Goal: Task Accomplishment & Management: Complete application form

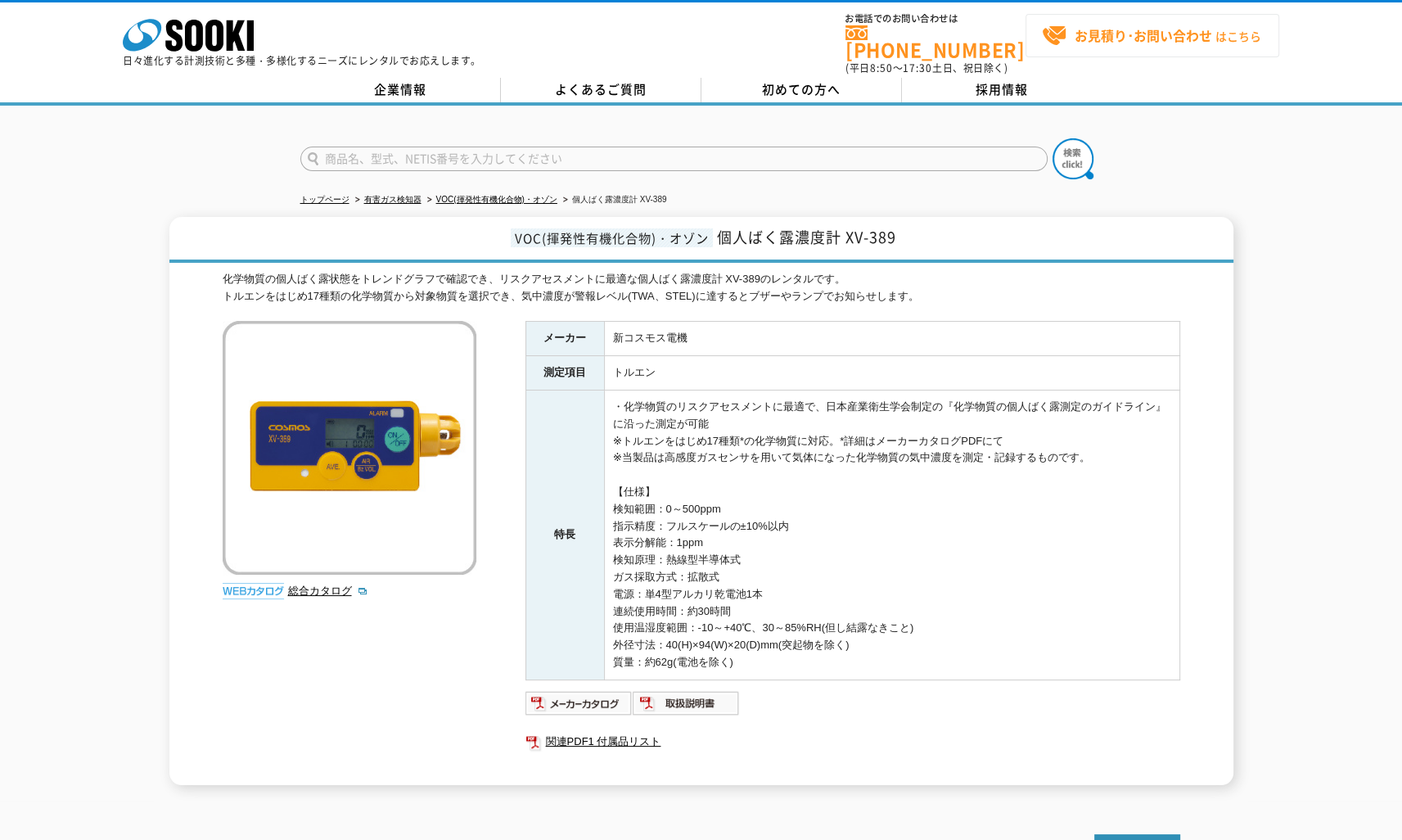
click at [1102, 38] on strong "お見積り･お問い合わせ" at bounding box center [1143, 36] width 137 height 20
click at [1148, 38] on strong "お見積り･お問い合わせ" at bounding box center [1143, 36] width 137 height 20
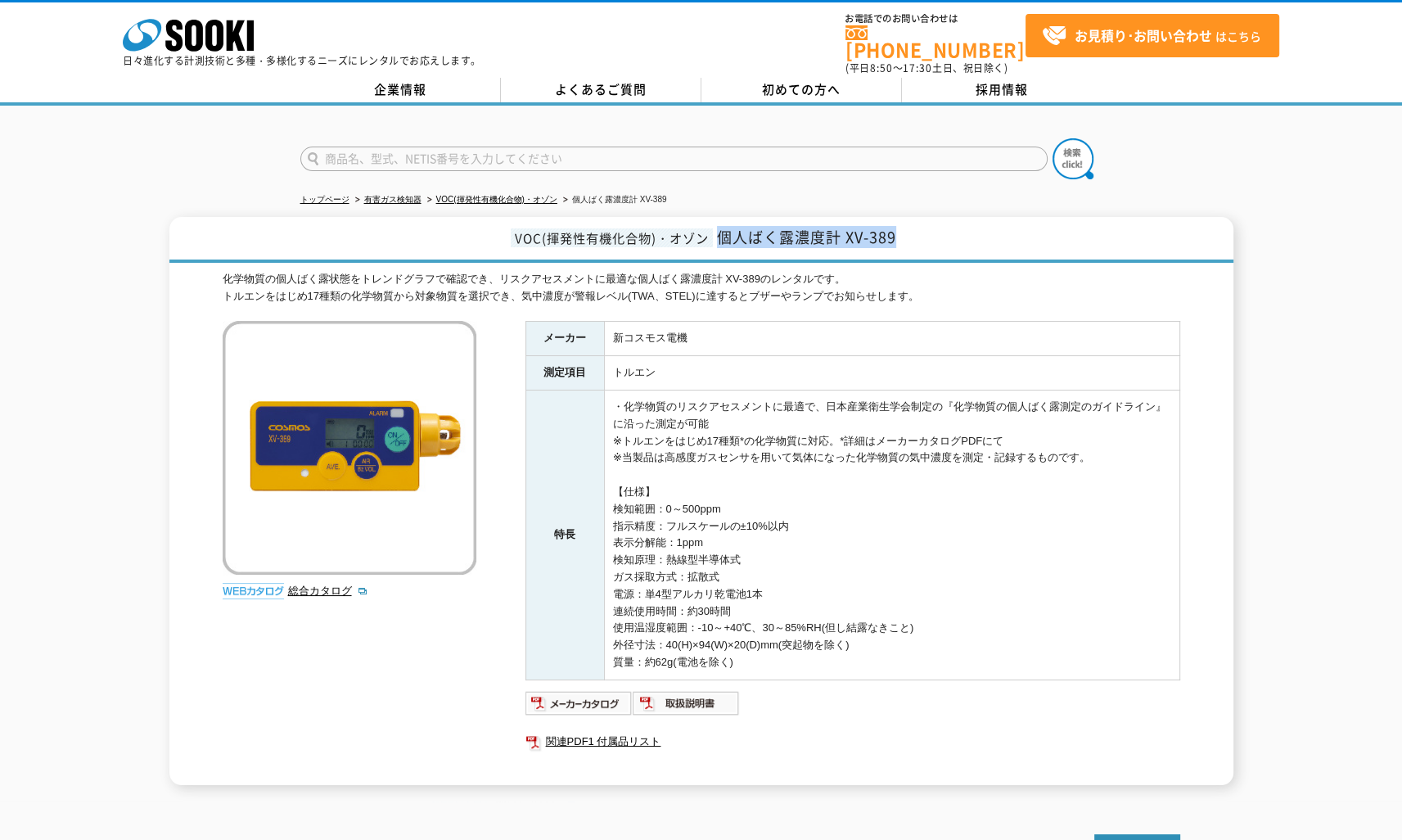
drag, startPoint x: 723, startPoint y: 228, endPoint x: 900, endPoint y: 235, distance: 177.1
click at [900, 235] on h1 "VOC(揮発性有機化合物)・オゾン 個人ばく露濃度計 XV-389" at bounding box center [701, 239] width 1064 height 46
copy span "個人ばく露濃度計 XV-389"
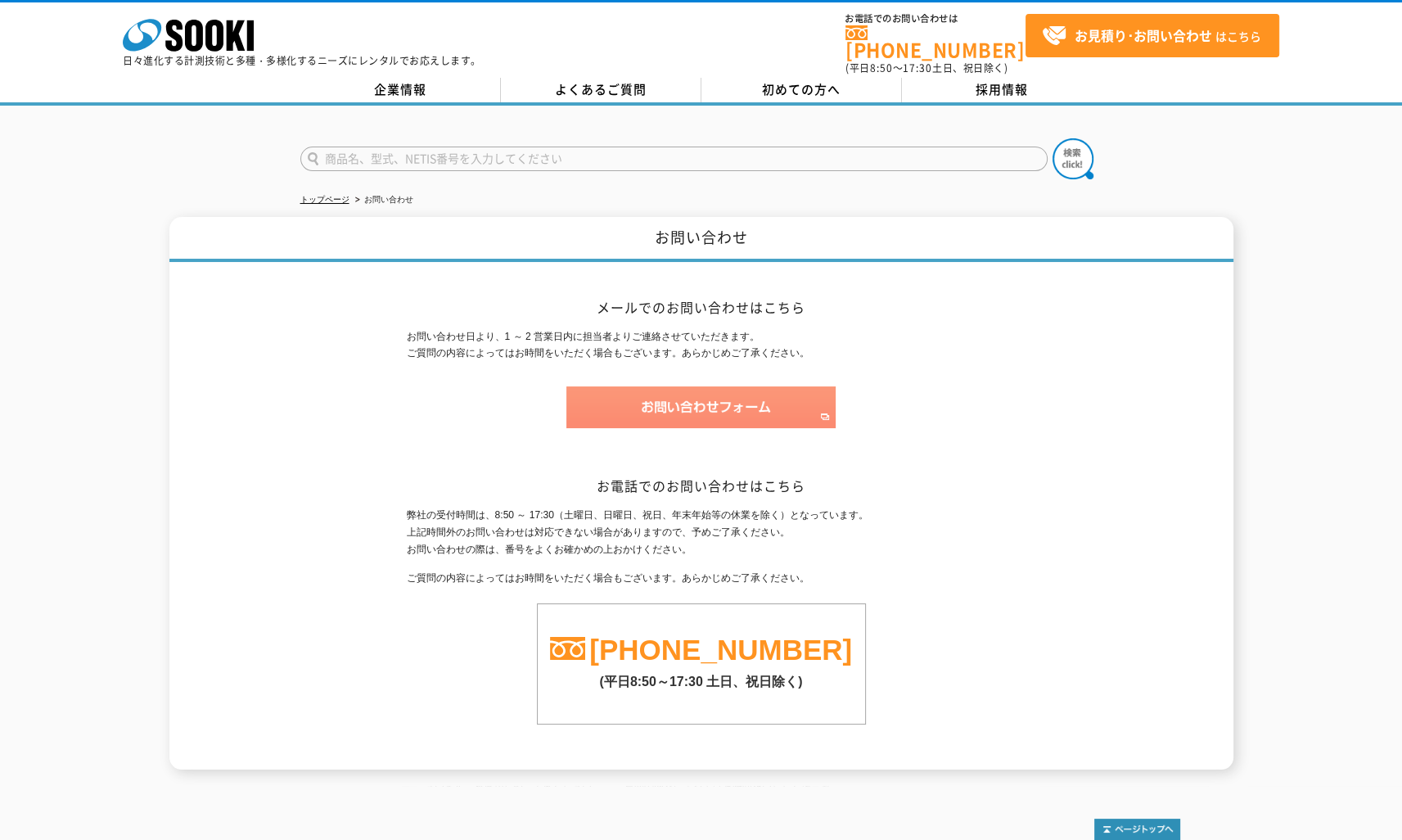
click at [692, 400] on img at bounding box center [701, 407] width 269 height 42
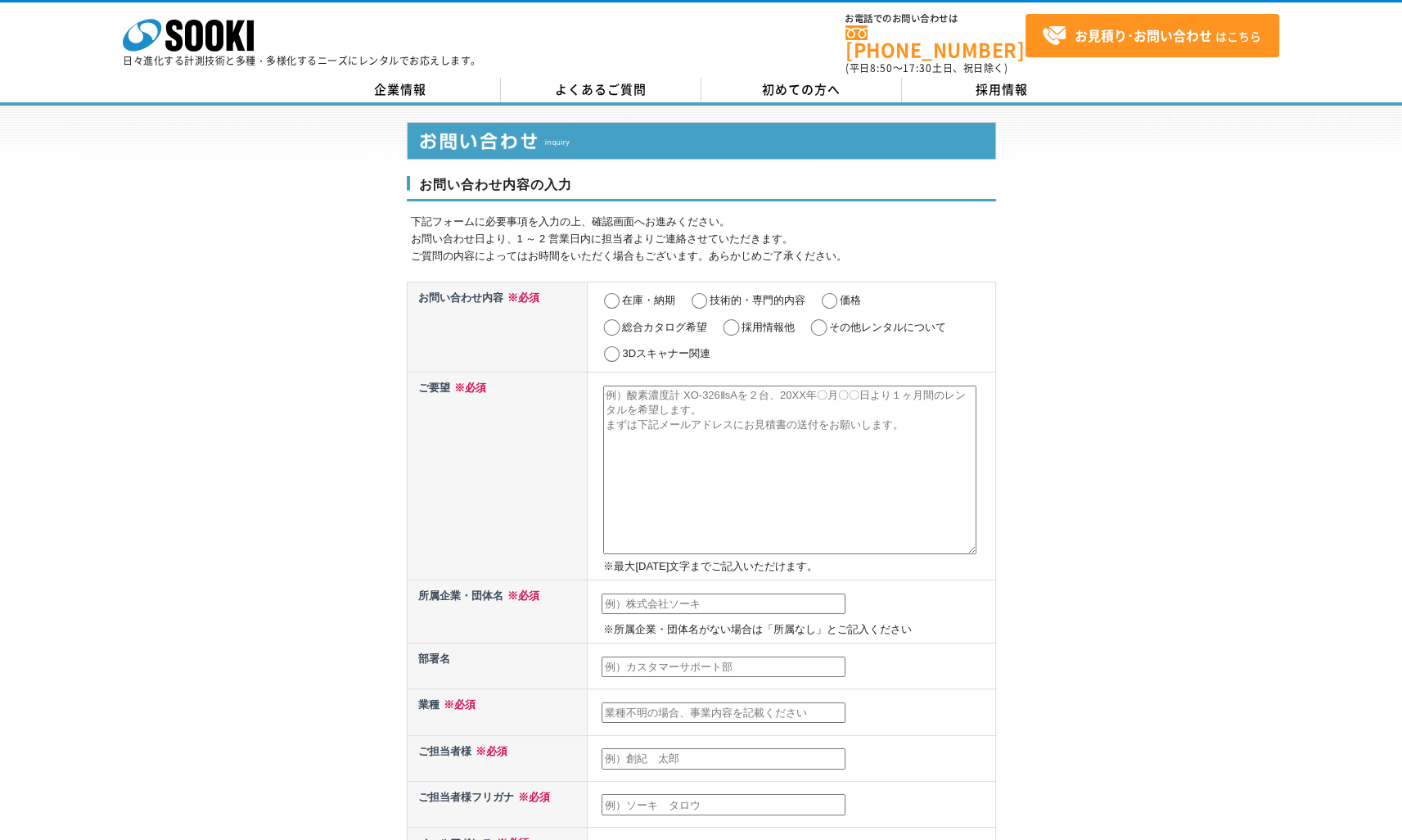
click at [820, 319] on input "その他レンタルについて" at bounding box center [819, 327] width 21 height 17
radio input "true"
click at [645, 411] on textarea at bounding box center [790, 469] width 373 height 169
paste textarea "個人ばく露濃度計 XV-389"
click at [813, 387] on textarea "個人ばく露濃度計 XV-389を2025年10月" at bounding box center [790, 469] width 373 height 169
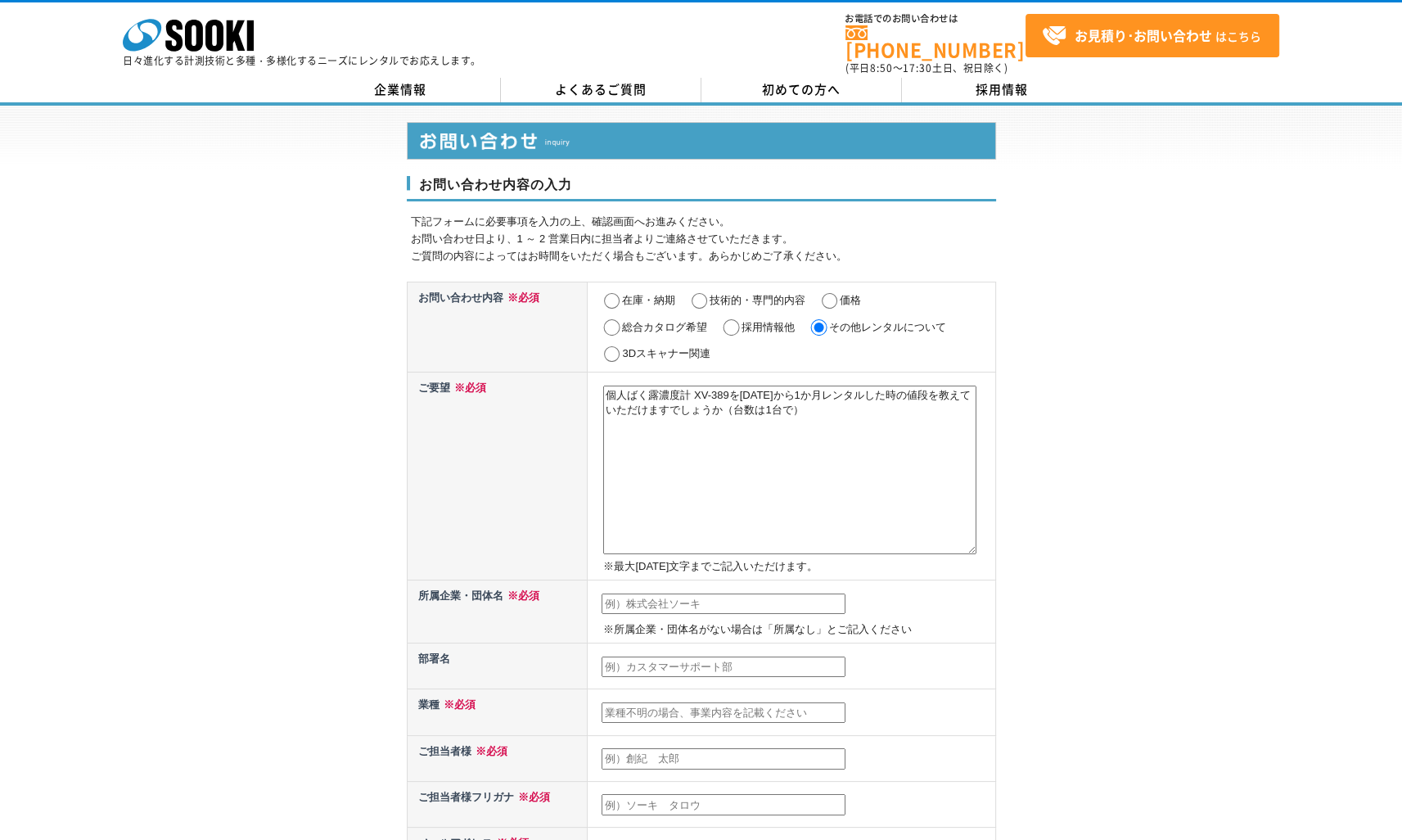
type textarea "個人ばく露濃度計 XV-389を2025年10月27日から1か月レンタルした時の値段を教えていただけますでしょうか（台数は1台で）"
click at [628, 593] on input "text" at bounding box center [724, 604] width 244 height 22
type input "㈱シマノ"
type input "駒田通明"
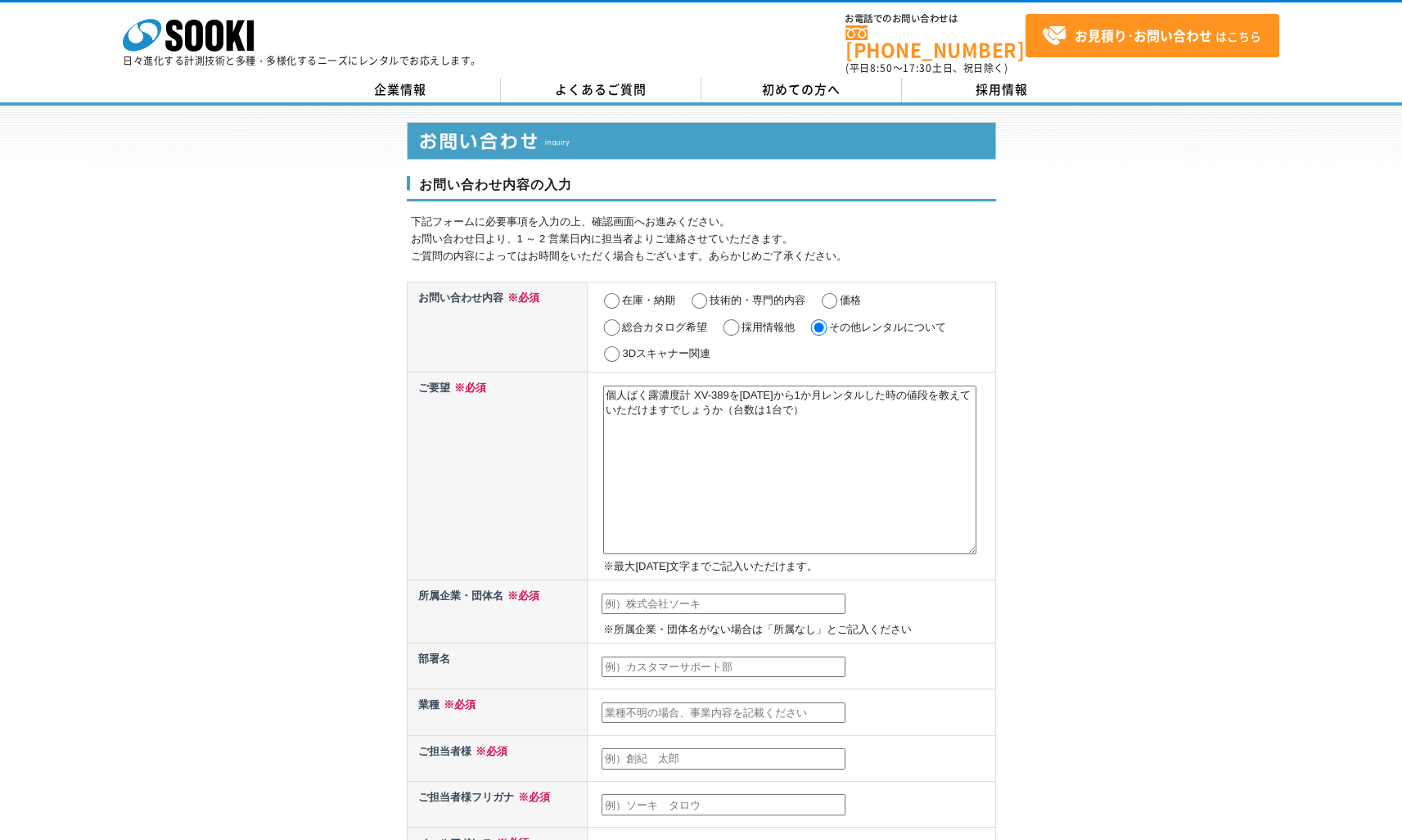
type input "komada@sic.shimano.co.jp"
type input "590"
type input "大阪府"
click at [638, 662] on input "text" at bounding box center [724, 667] width 244 height 22
type input "内部監査室"
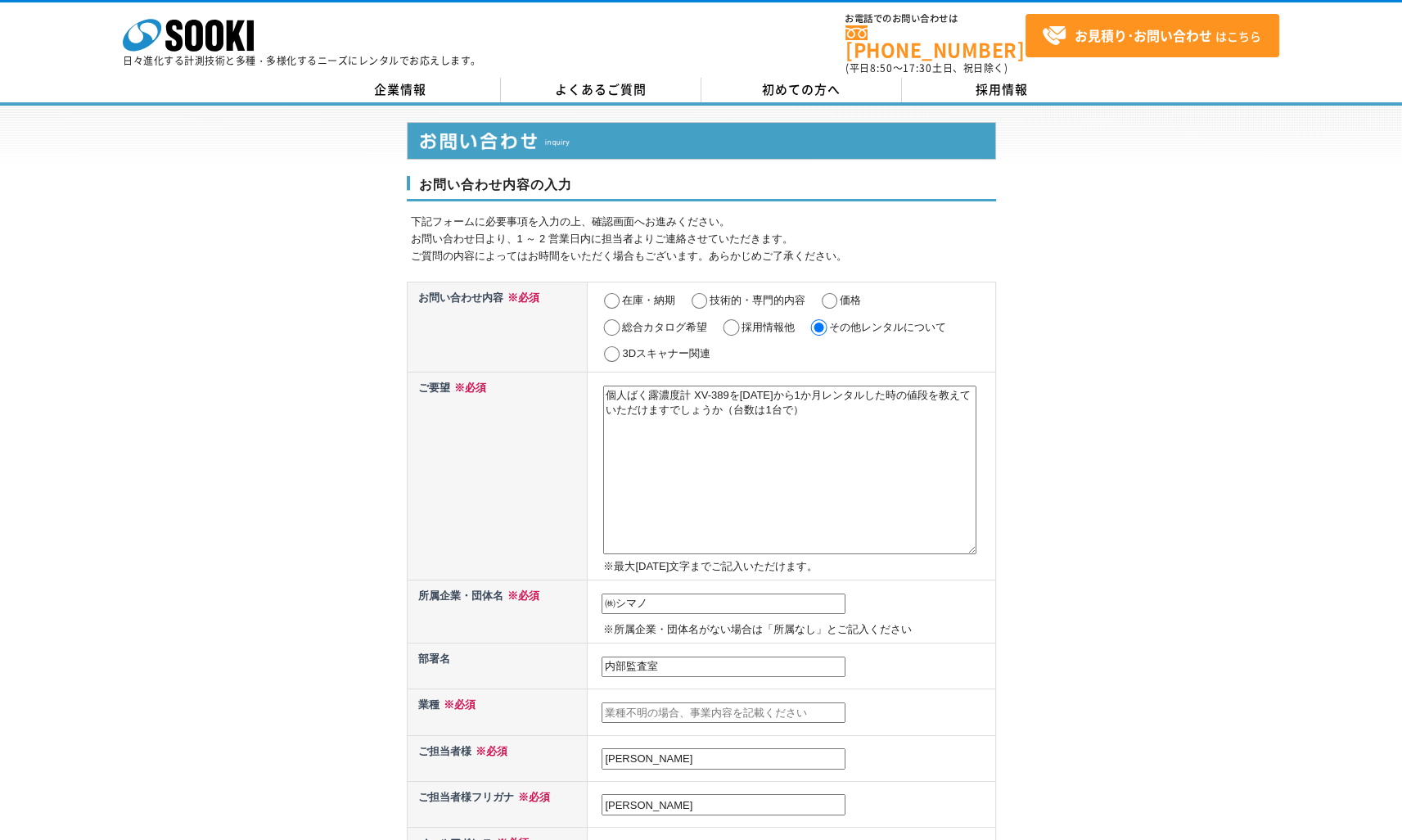
click at [642, 705] on input "text" at bounding box center [724, 713] width 244 height 22
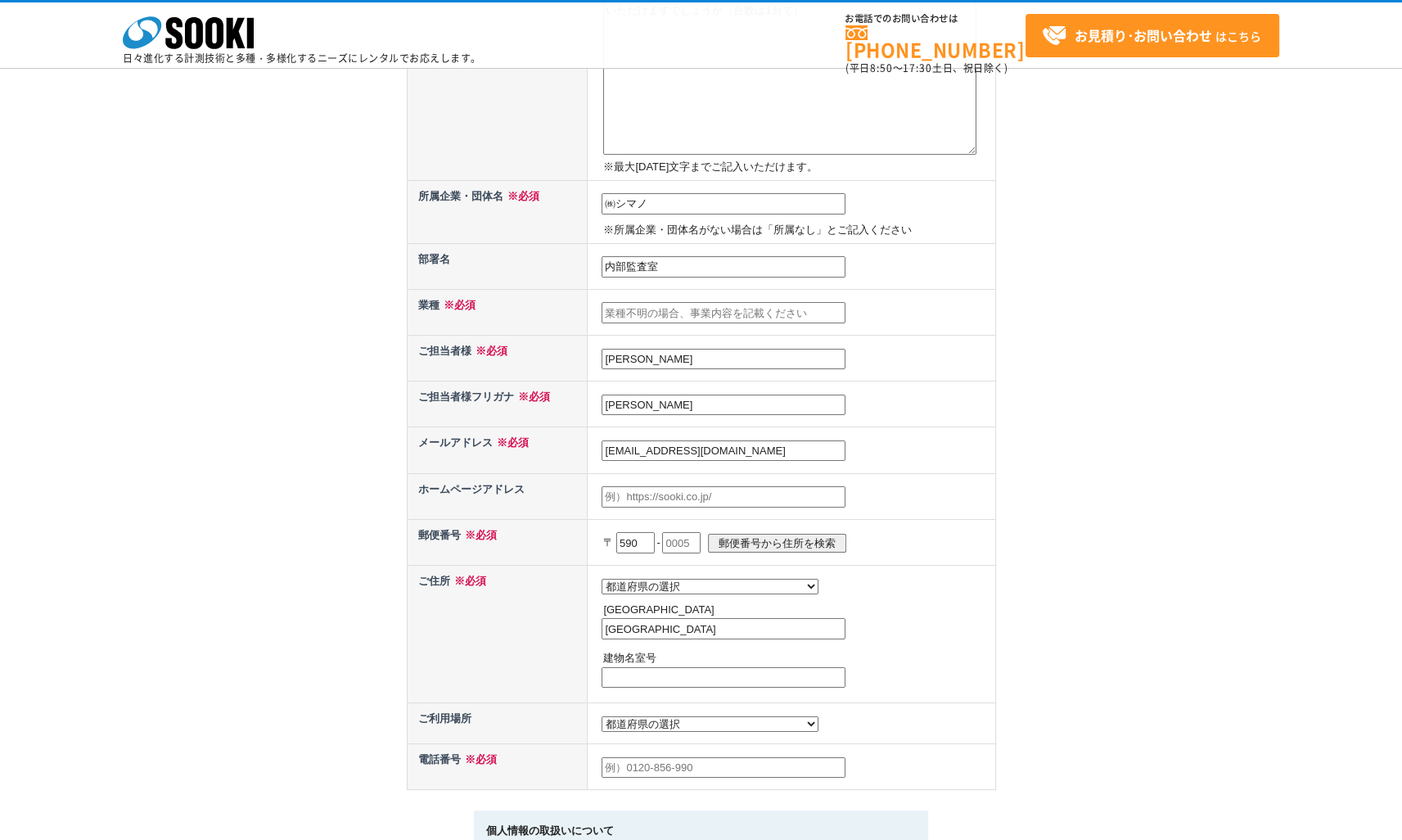
scroll to position [327, 0]
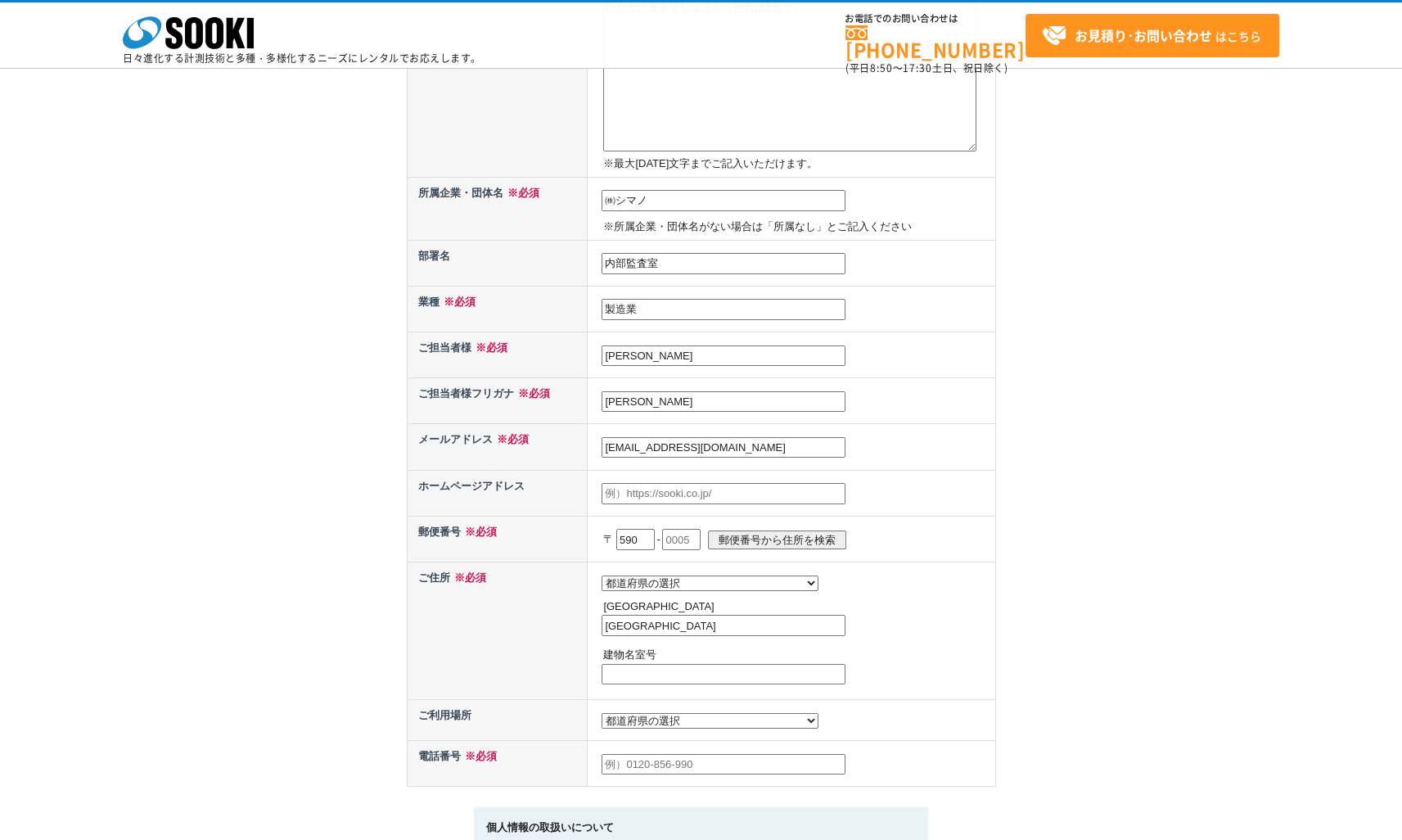
type input "製造業"
click at [660, 395] on input "駒田通明" at bounding box center [724, 402] width 244 height 22
type input "駒"
type input "コマダミチアキ"
click at [687, 533] on input "text" at bounding box center [681, 539] width 38 height 22
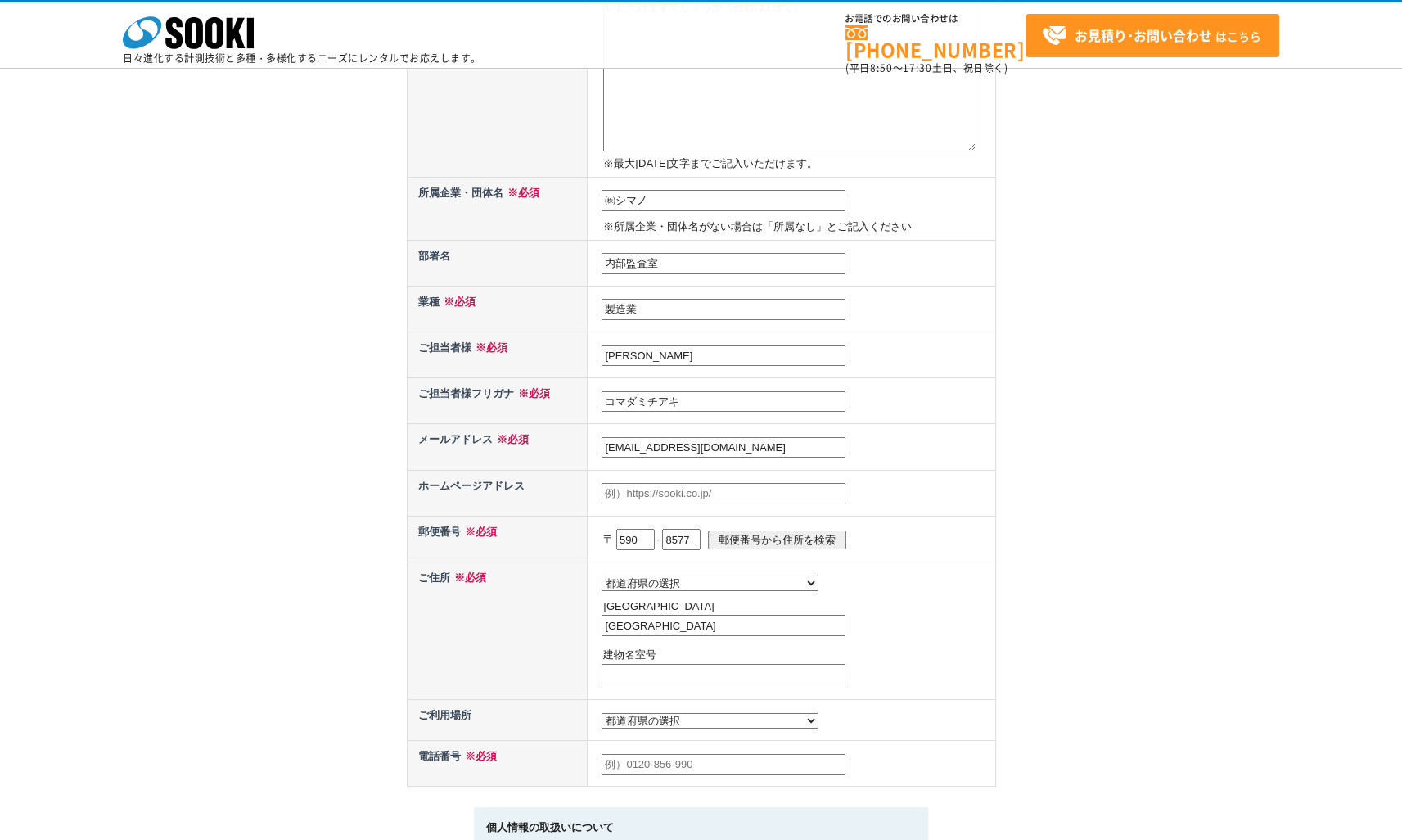
scroll to position [0, 0]
type input "8577"
click at [685, 576] on select "都道府県の選択 北海道 青森県 岩手県 宮城県 秋田県 山形県 福島県 茨城県 栃木県 群馬県 埼玉県 千葉県 東京都 神奈川県 新潟県 富山県 石川県 福井…" at bounding box center [710, 582] width 217 height 16
select select "27"
click at [602, 575] on select "都道府県の選択 北海道 青森県 岩手県 宮城県 秋田県 山形県 福島県 茨城県 栃木県 群馬県 埼玉県 千葉県 東京都 神奈川県 新潟県 富山県 石川県 福井…" at bounding box center [710, 582] width 217 height 16
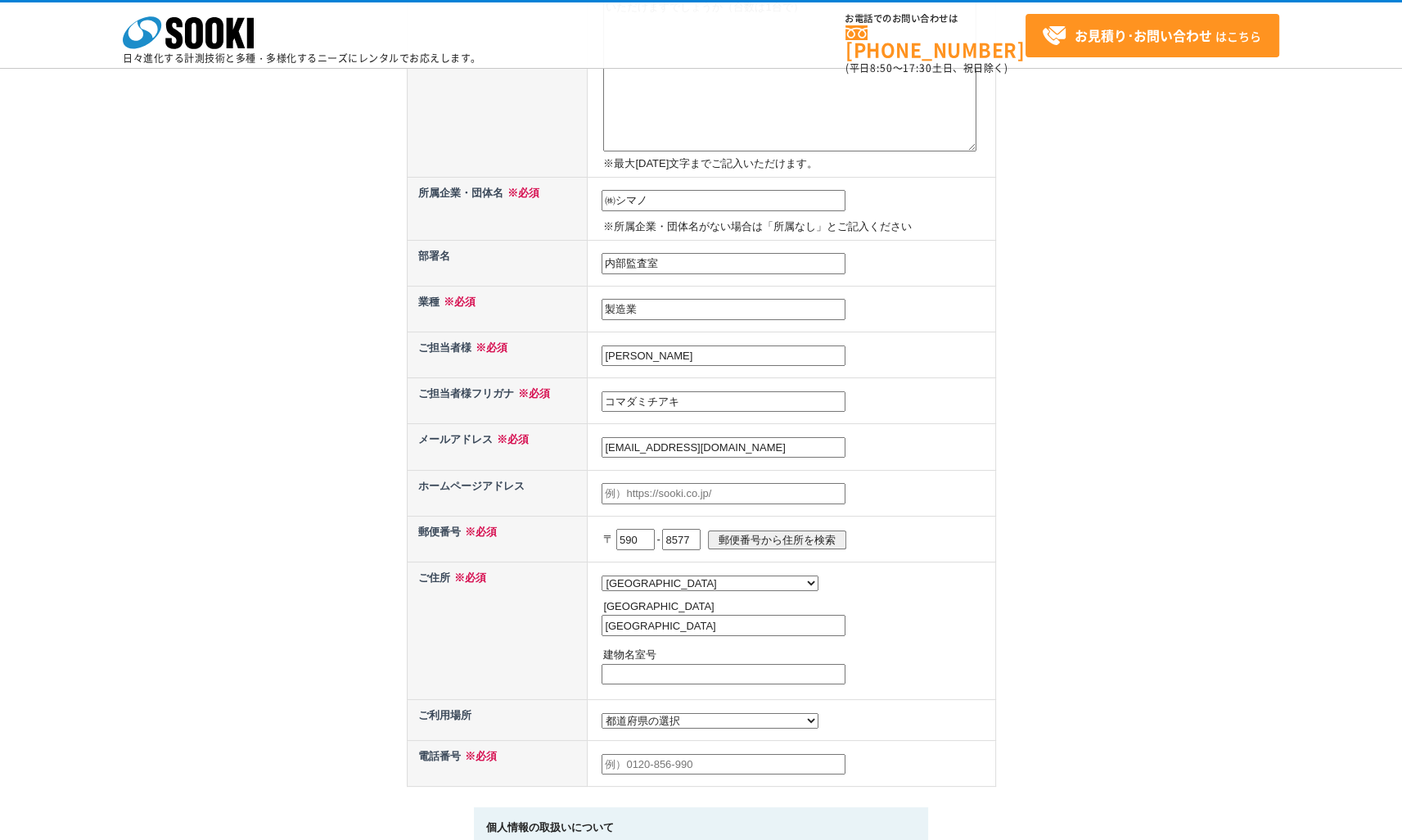
click at [647, 622] on input "大阪府" at bounding box center [724, 626] width 244 height 22
type input "堺市堺区老松町3-77"
click at [686, 716] on select "都道府県の選択 利用場所未定 北海道 青森県 岩手県 宮城県 秋田県 山形県 福島県 茨城県 栃木県 群馬県 埼玉県 千葉県 東京都 神奈川県 新潟県 富山県…" at bounding box center [710, 720] width 217 height 16
select select "27"
click at [602, 713] on select "都道府県の選択 利用場所未定 北海道 青森県 岩手県 宮城県 秋田県 山形県 福島県 茨城県 栃木県 群馬県 埼玉県 千葉県 東京都 神奈川県 新潟県 富山県…" at bounding box center [710, 720] width 217 height 16
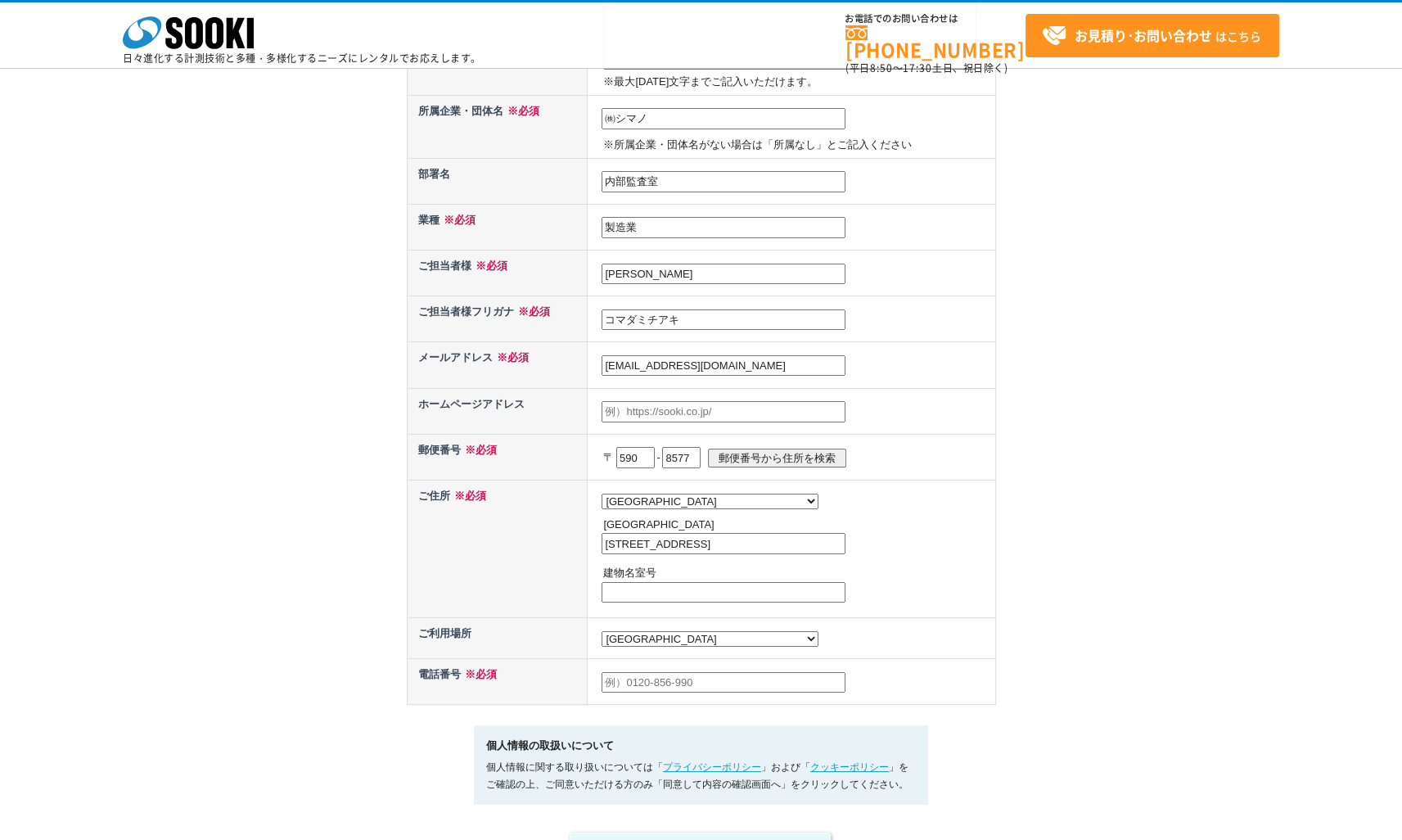
scroll to position [491, 0]
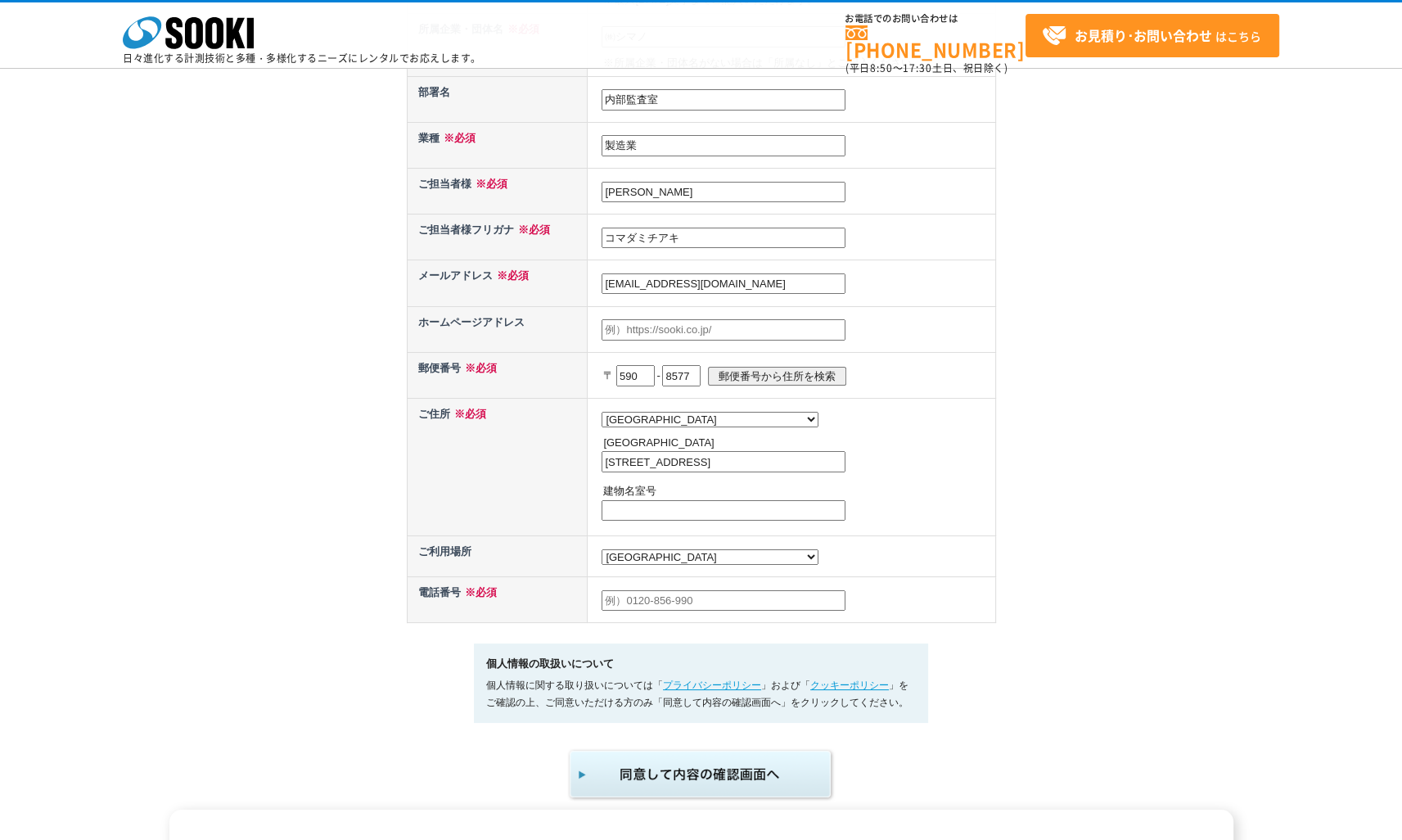
click at [652, 592] on input "text" at bounding box center [724, 601] width 244 height 22
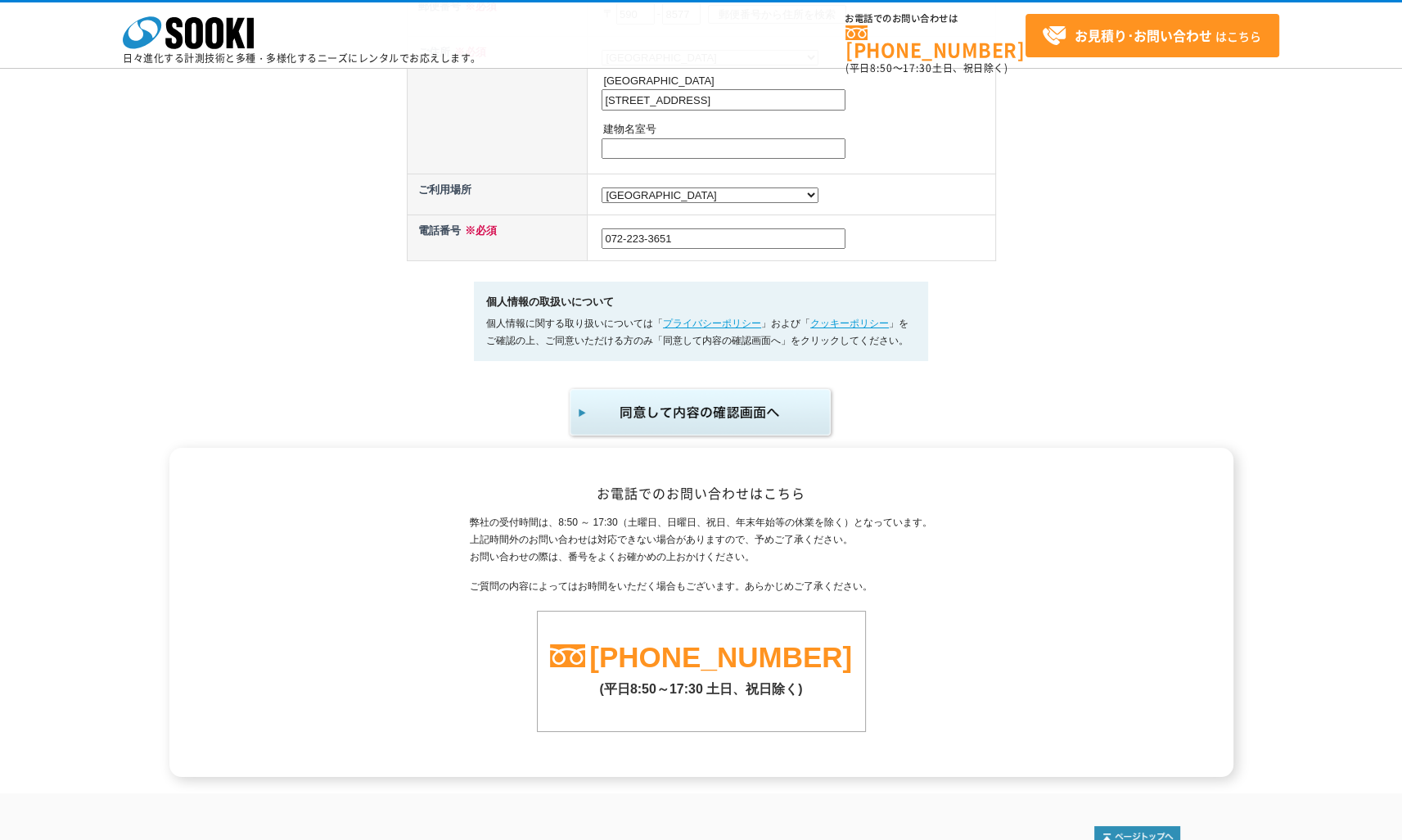
scroll to position [900, 0]
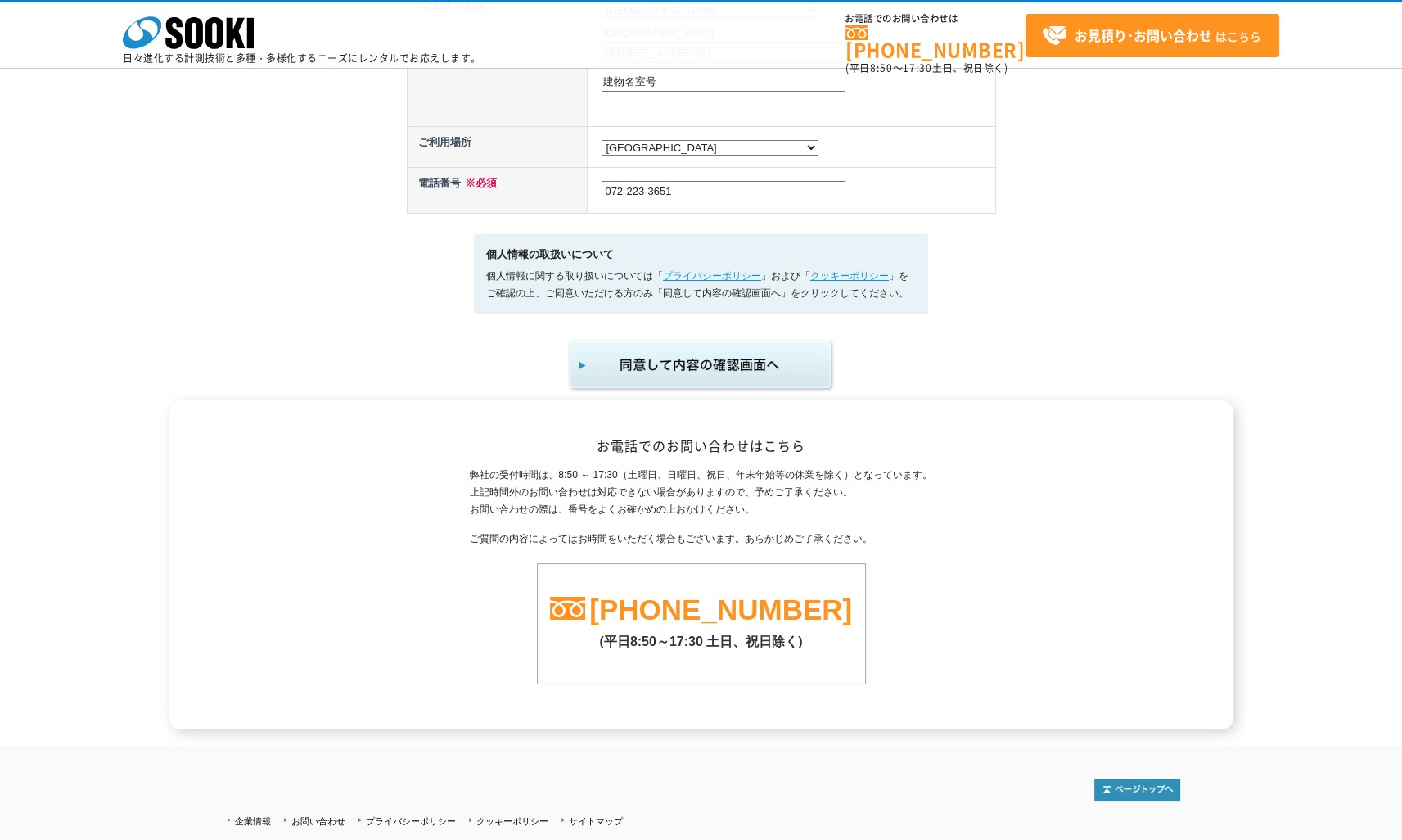
type input "072-223-3651"
click at [694, 363] on img "submit" at bounding box center [701, 365] width 268 height 54
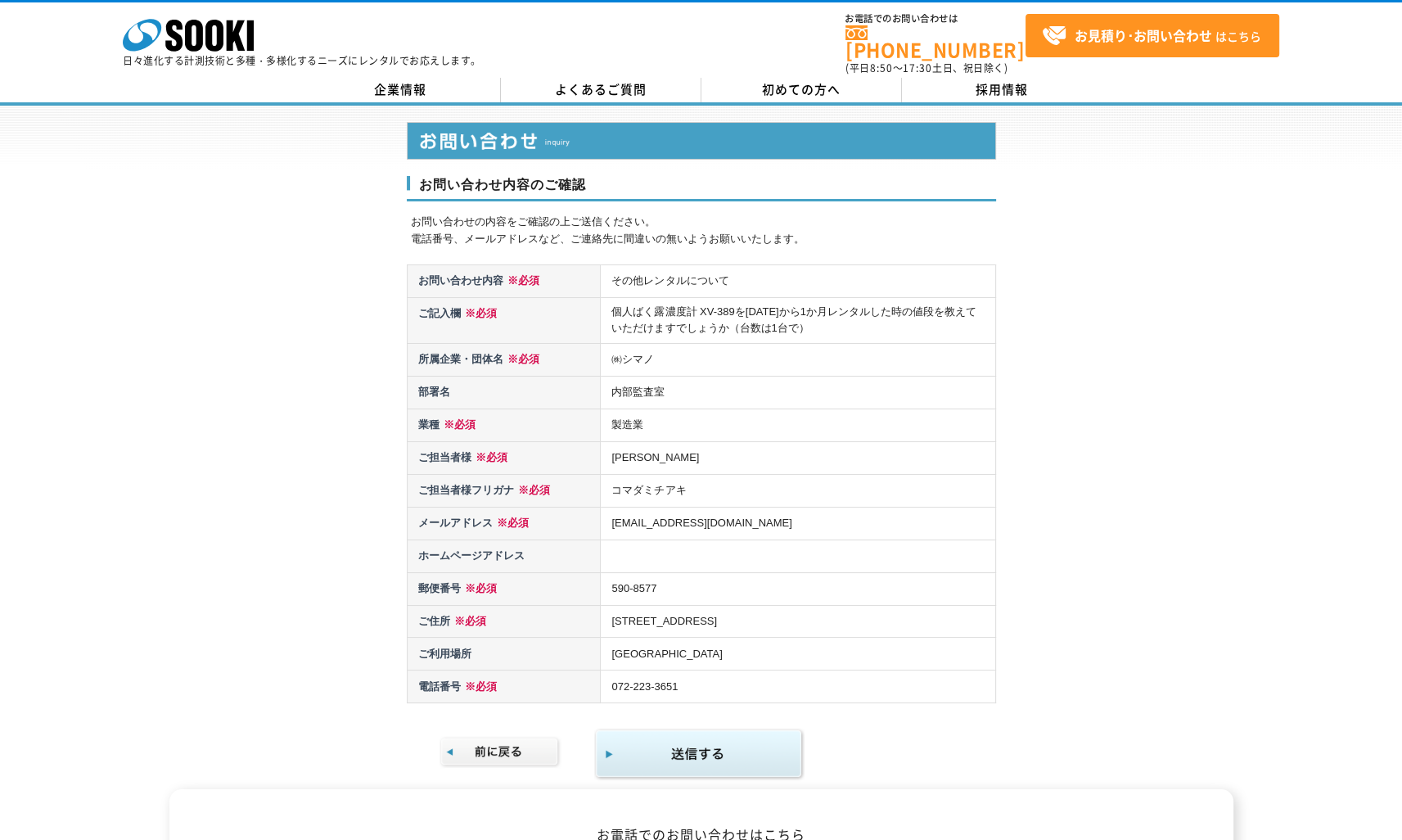
click at [497, 736] on img at bounding box center [500, 752] width 122 height 32
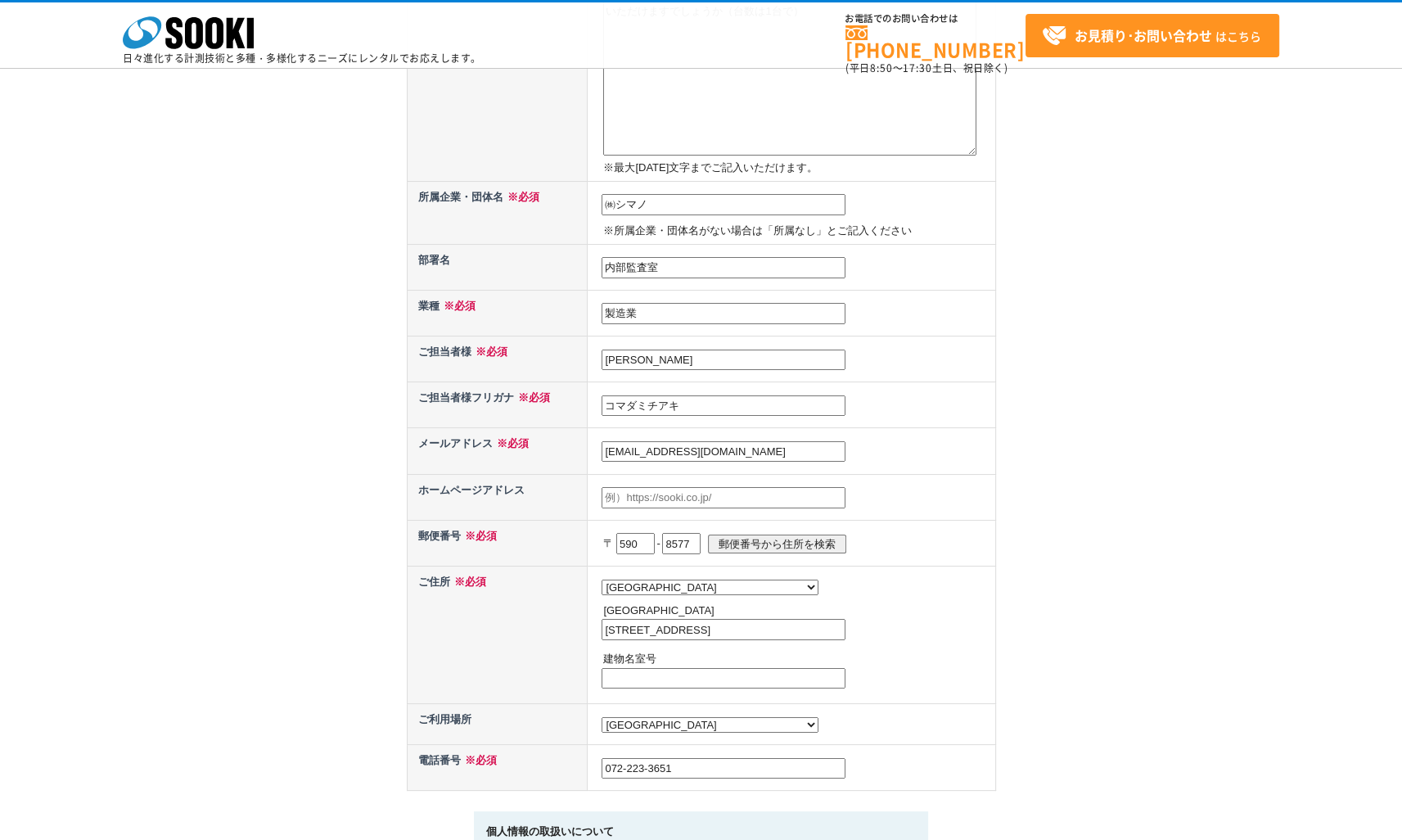
scroll to position [327, 0]
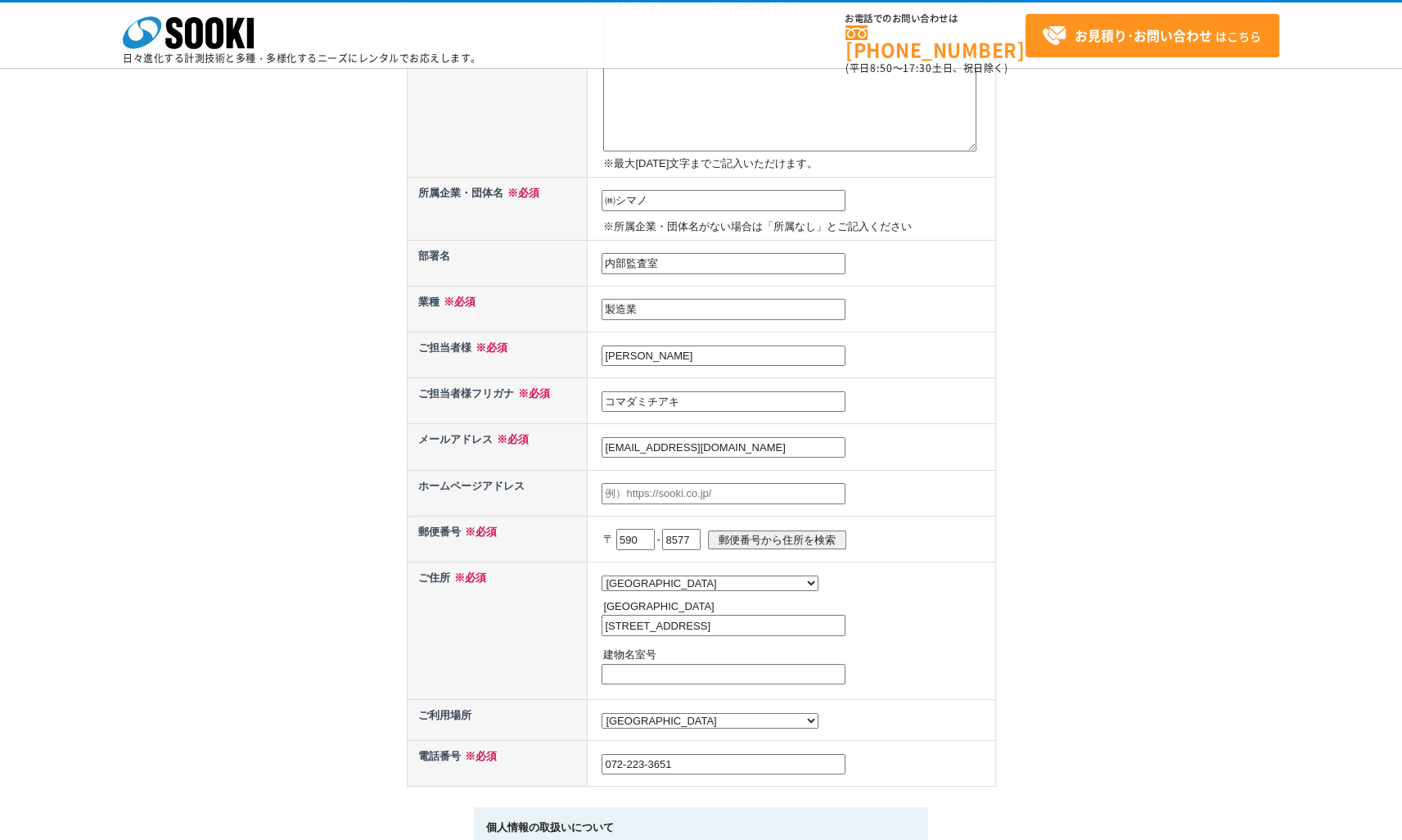
click at [650, 715] on select "都道府県の選択 利用場所未定 北海道 青森県 岩手県 宮城県 秋田県 山形県 福島県 茨城県 栃木県 群馬県 埼玉県 千葉県 東京都 神奈川県 新潟県 富山県…" at bounding box center [710, 720] width 217 height 16
click at [602, 713] on select "都道府県の選択 利用場所未定 北海道 青森県 岩手県 宮城県 秋田県 山形県 福島県 茨城県 栃木県 群馬県 埼玉県 千葉県 東京都 神奈川県 新潟県 富山県…" at bounding box center [710, 720] width 217 height 16
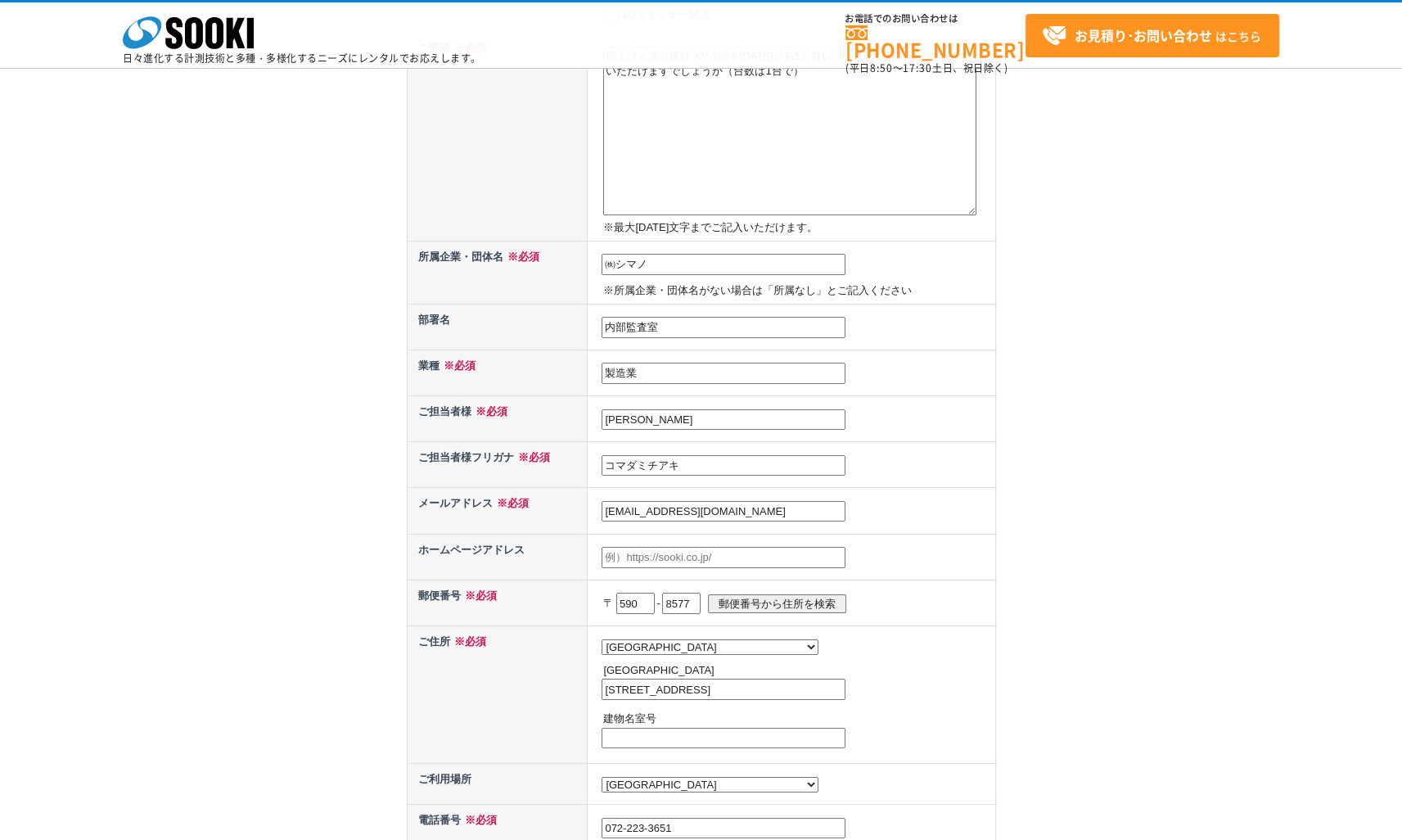
scroll to position [0, 0]
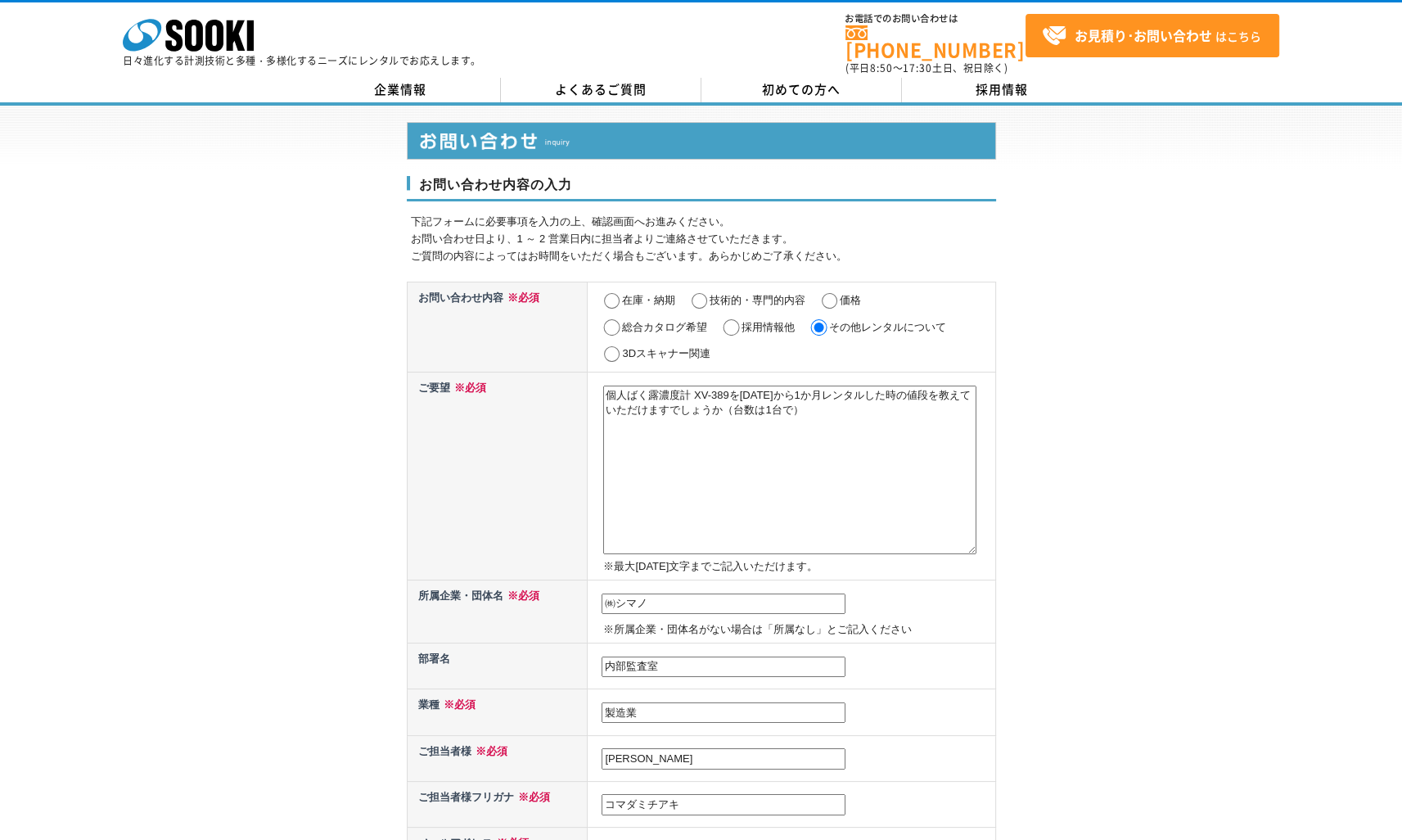
click at [673, 443] on textarea "個人ばく露濃度計 XV-389を2025年10月27日から1か月レンタルした時の値段を教えていただけますでしょうか（台数は1台で）" at bounding box center [790, 469] width 373 height 169
click at [870, 403] on textarea "個人ばく露濃度計 XV-389を2025年10月27日から1か月レンタルした時の値段を教えていただけますでしょうか（台数は1台で）" at bounding box center [790, 469] width 373 height 169
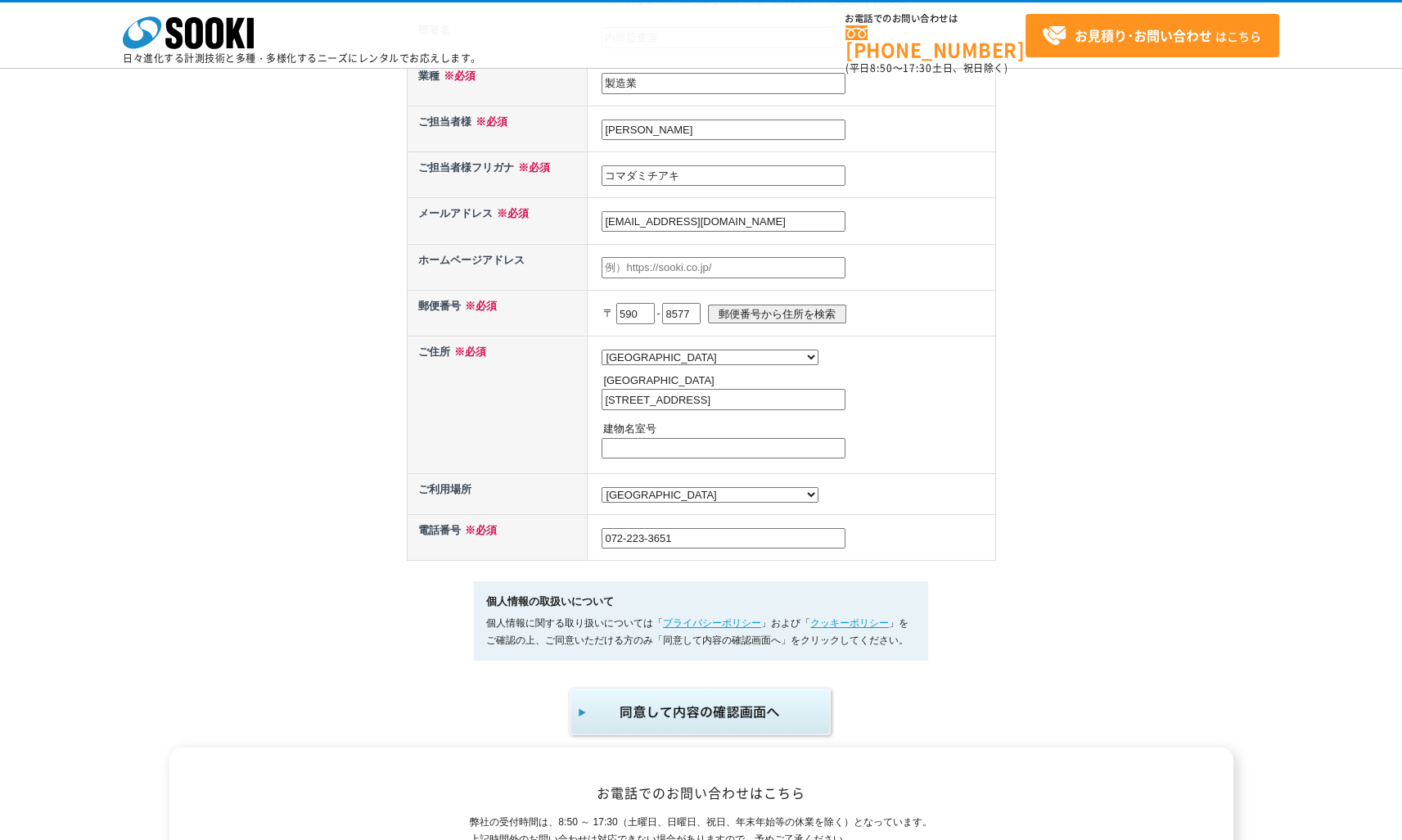
scroll to position [736, 0]
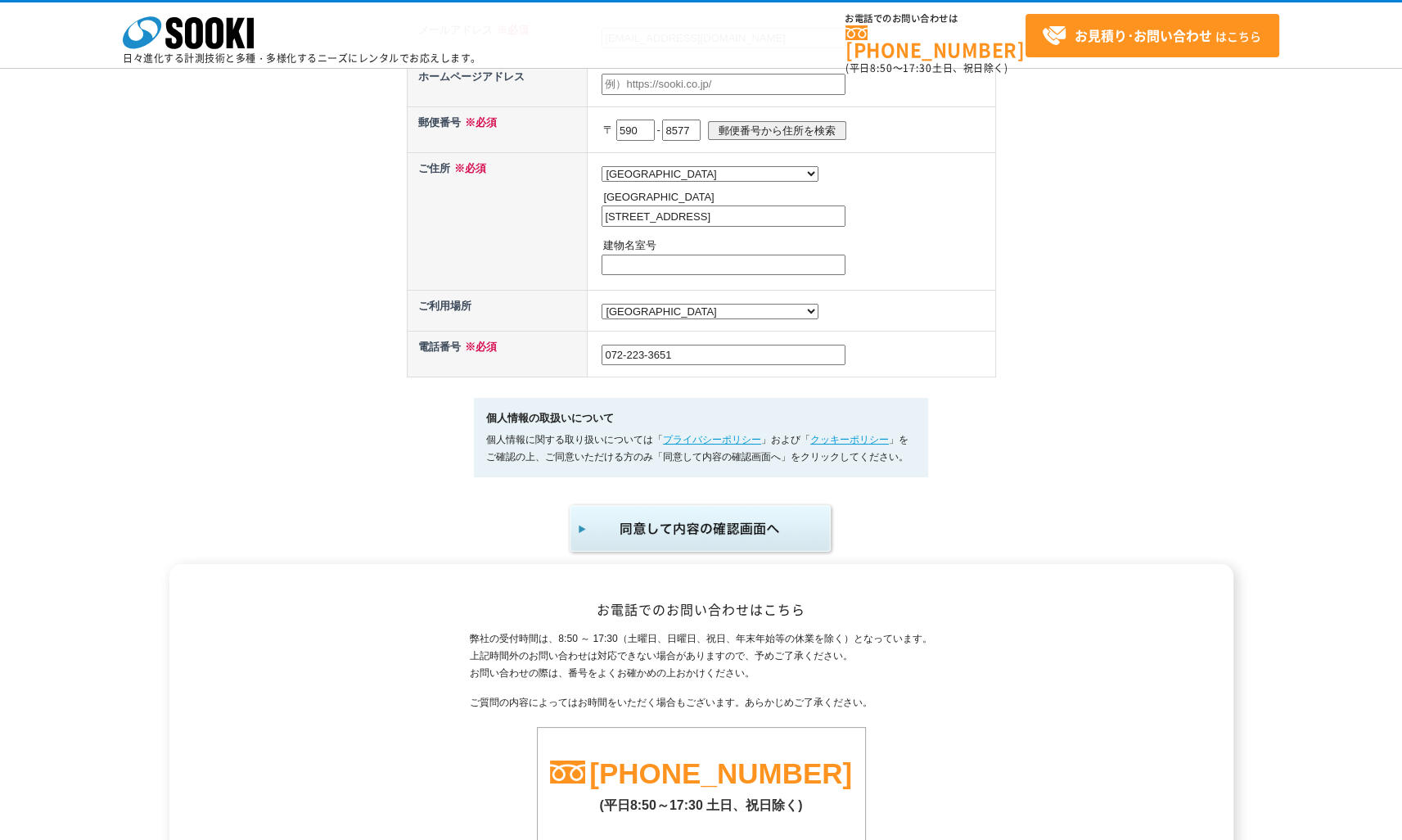
type textarea "個人ばく露濃度計 XV-389を2025年10月27日から1か月レンタルした時の値段を教えていただけますでしょうか（台数は1台で） また海外へ持ち出してもよろ…"
click at [711, 523] on img "submit" at bounding box center [701, 528] width 268 height 54
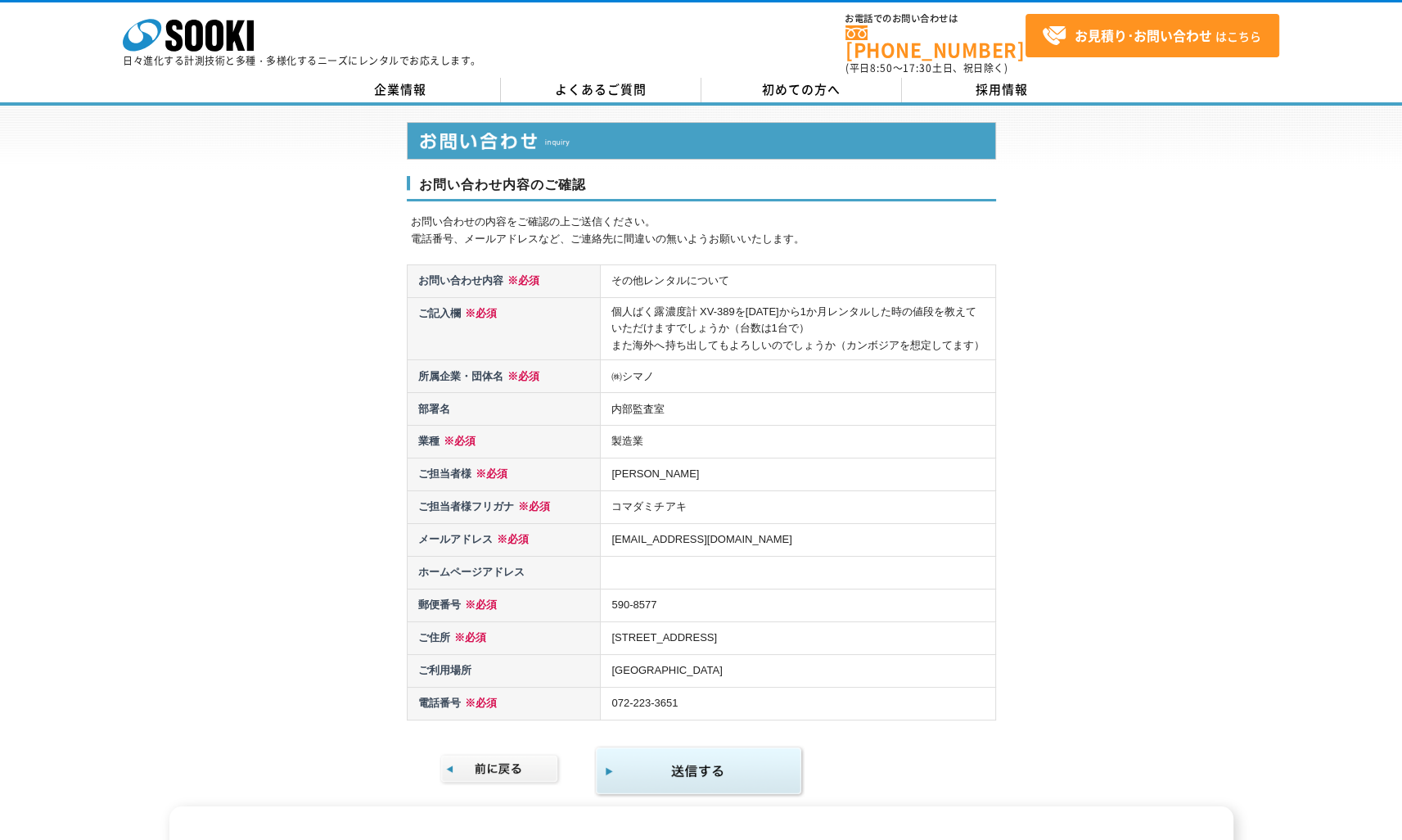
click at [716, 758] on img "submit" at bounding box center [699, 771] width 210 height 53
